Goal: Task Accomplishment & Management: Understand process/instructions

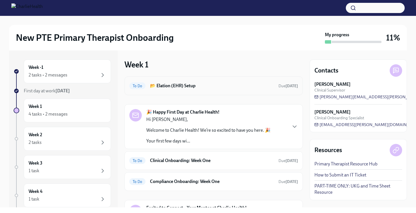
click at [190, 84] on h6 "📂 Elation (EHR) Setup" at bounding box center [212, 86] width 124 height 6
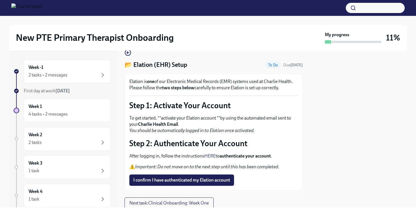
scroll to position [11, 0]
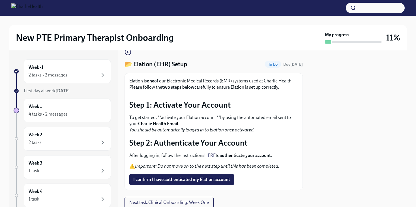
click at [167, 125] on strong "Charlie Health Email" at bounding box center [158, 123] width 40 height 5
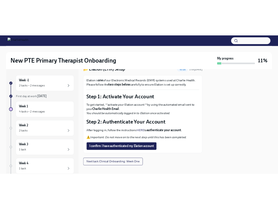
scroll to position [30, 0]
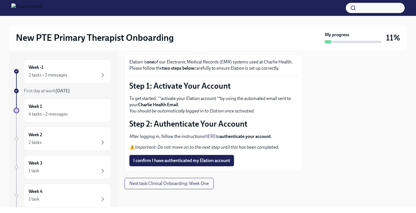
click at [242, 137] on strong "authenticate your account" at bounding box center [245, 136] width 51 height 5
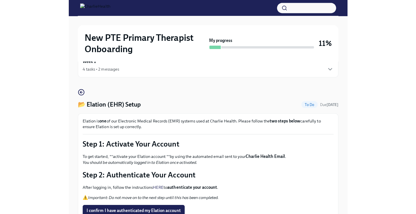
scroll to position [0, 0]
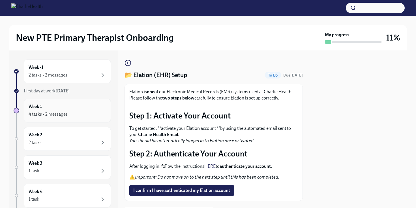
click at [81, 102] on div "Week 1 4 tasks • 2 messages" at bounding box center [67, 110] width 87 height 24
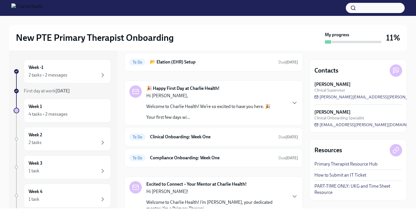
scroll to position [42, 0]
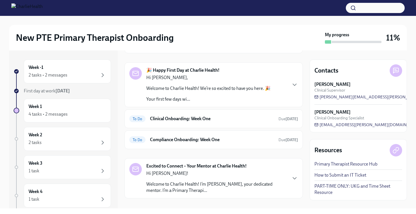
click at [243, 122] on div "To Do Clinical Onboarding: Week One Due in 3 days" at bounding box center [213, 118] width 169 height 9
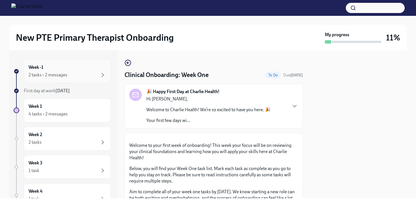
click at [71, 72] on div "2 tasks • 2 messages" at bounding box center [68, 75] width 78 height 7
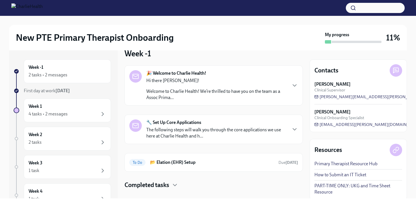
scroll to position [20, 0]
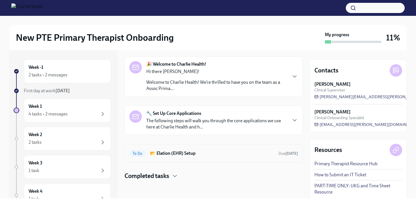
click at [229, 154] on h6 "📂 Elation (EHR) Setup" at bounding box center [212, 153] width 124 height 6
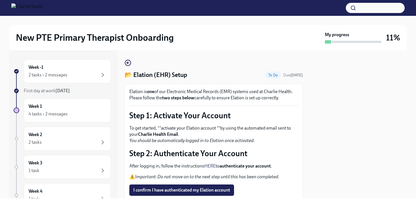
scroll to position [31, 0]
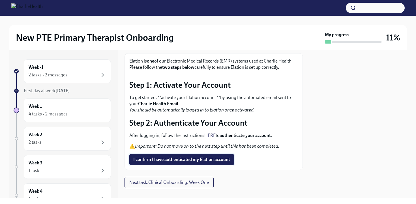
click at [199, 159] on span "I confirm I have authenticated my Elation account" at bounding box center [181, 160] width 97 height 6
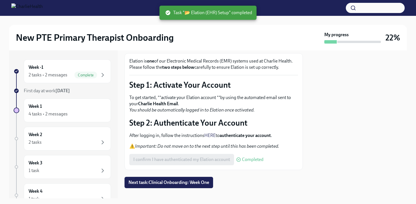
scroll to position [38, 0]
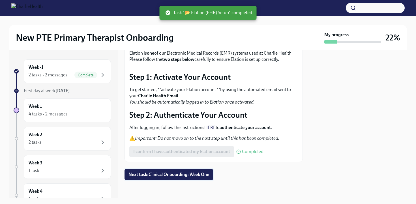
click at [207, 175] on span "Next task : Clinical Onboarding: Week One" at bounding box center [168, 175] width 81 height 6
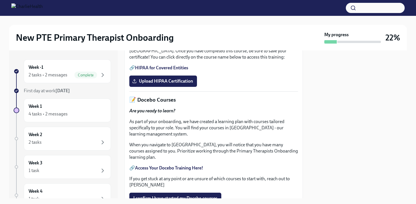
scroll to position [188, 0]
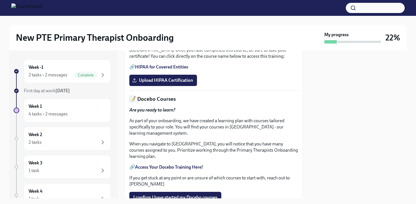
click at [162, 70] on link "HIPAA for Covered Entities" at bounding box center [161, 66] width 53 height 5
